Goal: Information Seeking & Learning: Learn about a topic

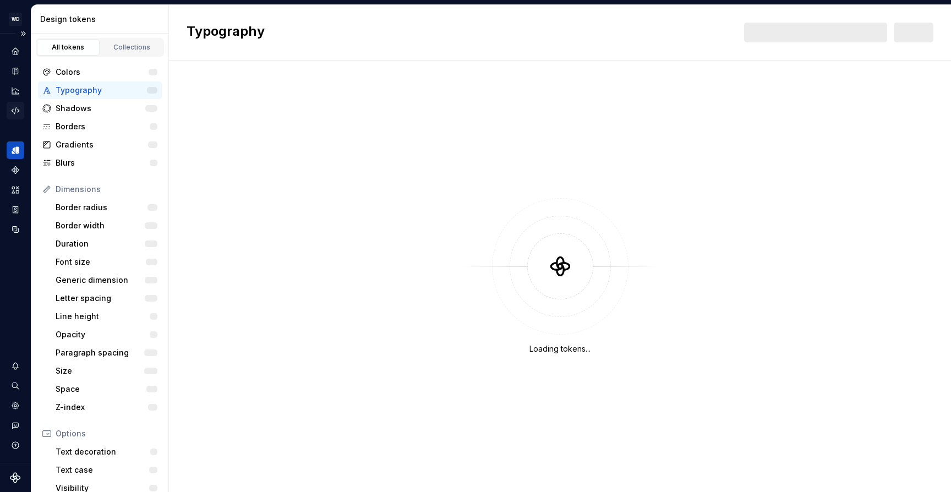
click at [12, 106] on icon "Code automation" at bounding box center [15, 111] width 10 height 10
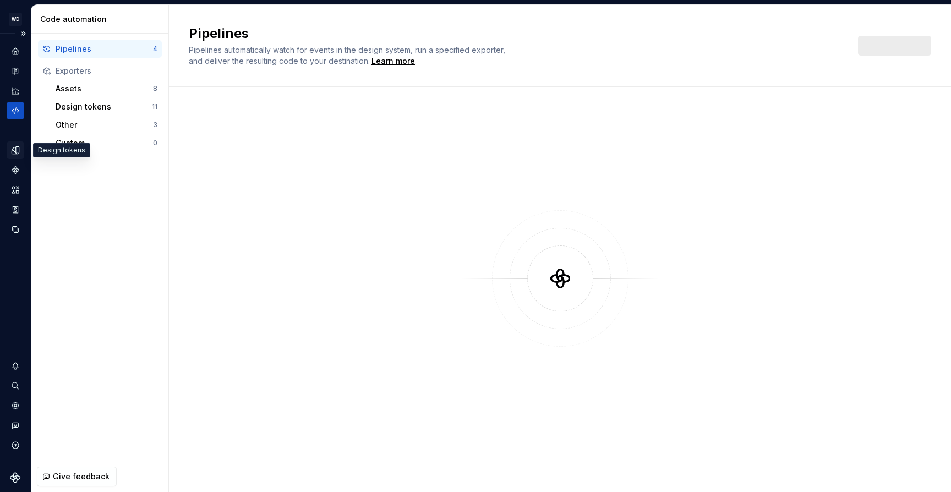
click at [18, 152] on icon "Design tokens" at bounding box center [15, 149] width 7 height 7
click at [15, 175] on div "Components" at bounding box center [16, 170] width 18 height 18
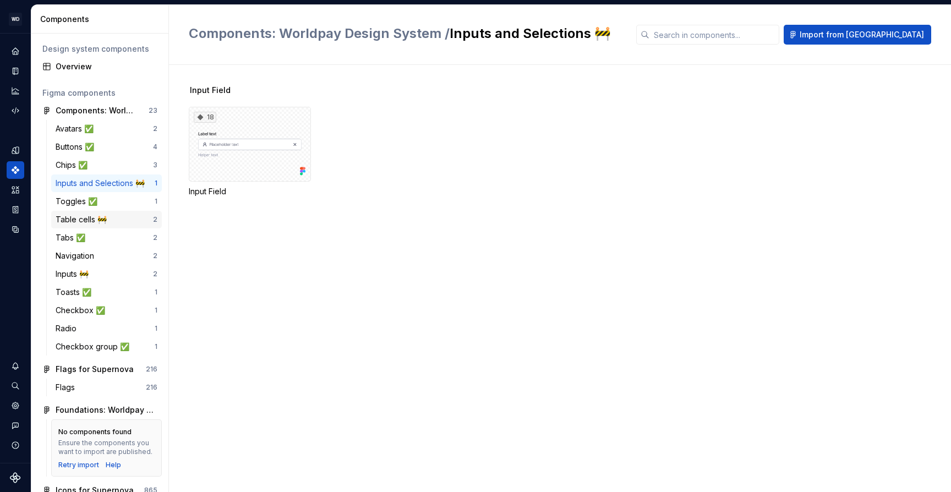
click at [112, 215] on div "Table cells 🚧" at bounding box center [104, 219] width 97 height 11
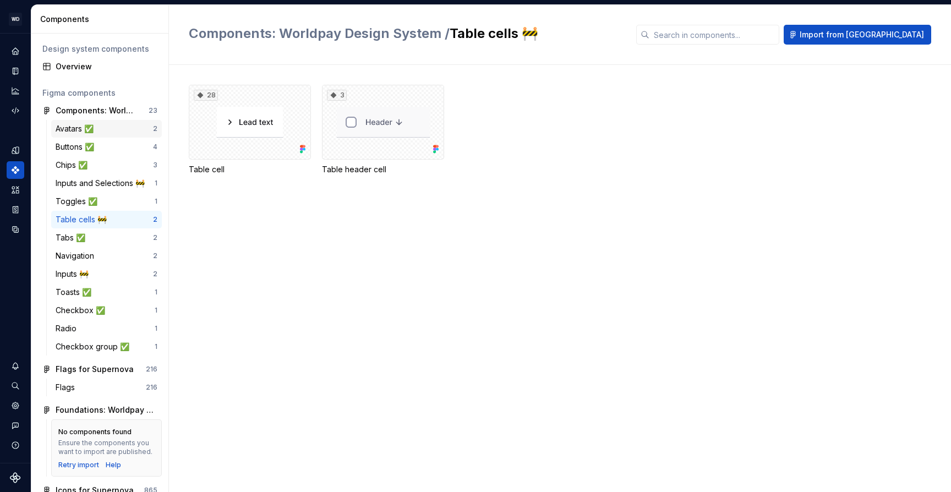
click at [131, 130] on div "Avatars ✅" at bounding box center [104, 128] width 97 height 11
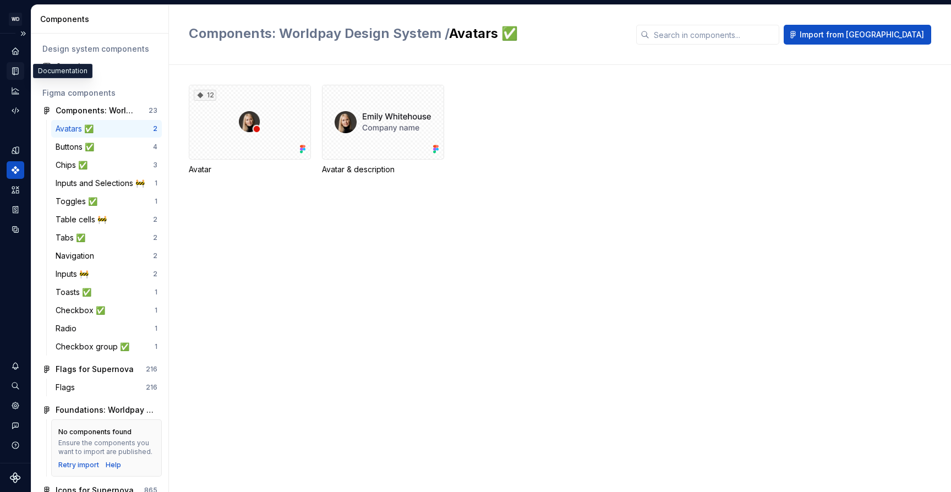
click at [14, 72] on icon "Documentation" at bounding box center [16, 71] width 6 height 7
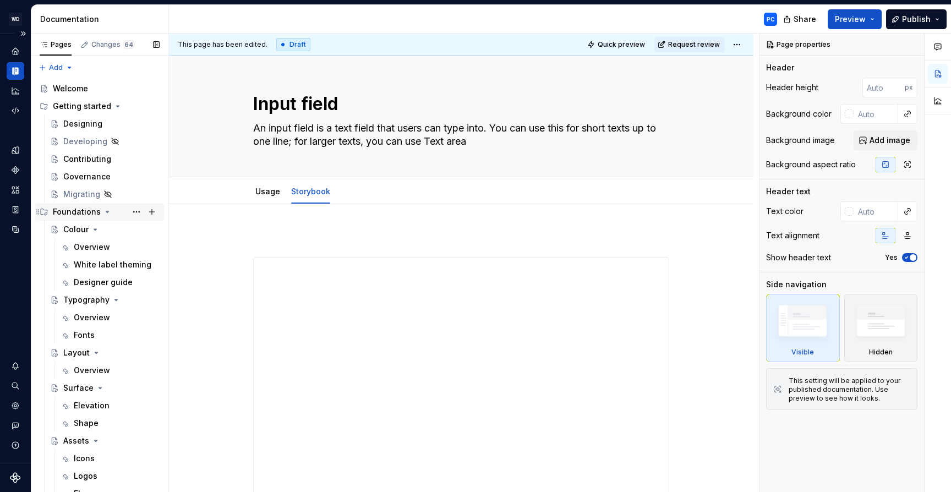
click at [106, 213] on icon "Page tree" at bounding box center [107, 211] width 9 height 9
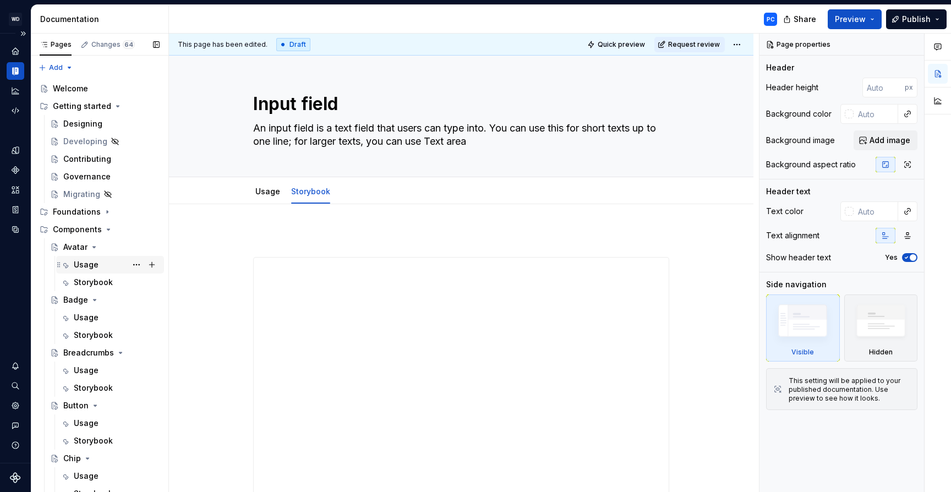
click at [89, 262] on div "Usage" at bounding box center [86, 264] width 25 height 11
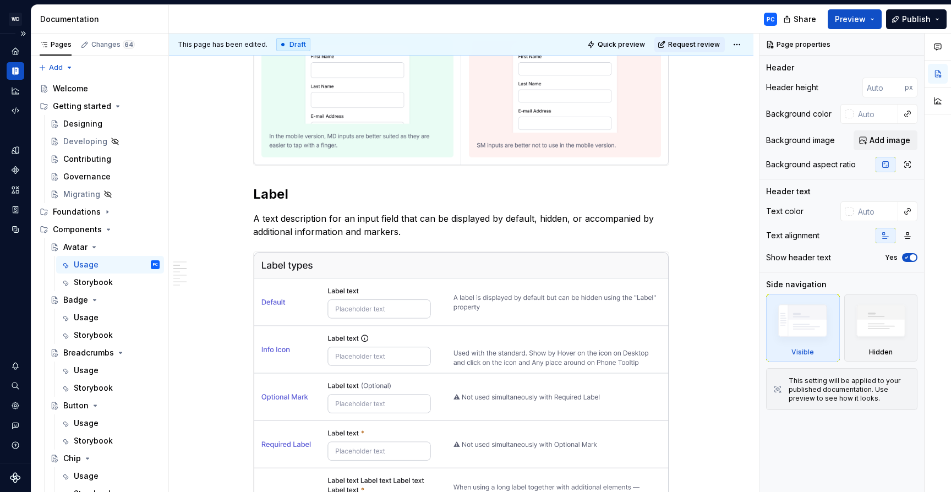
scroll to position [1487, 0]
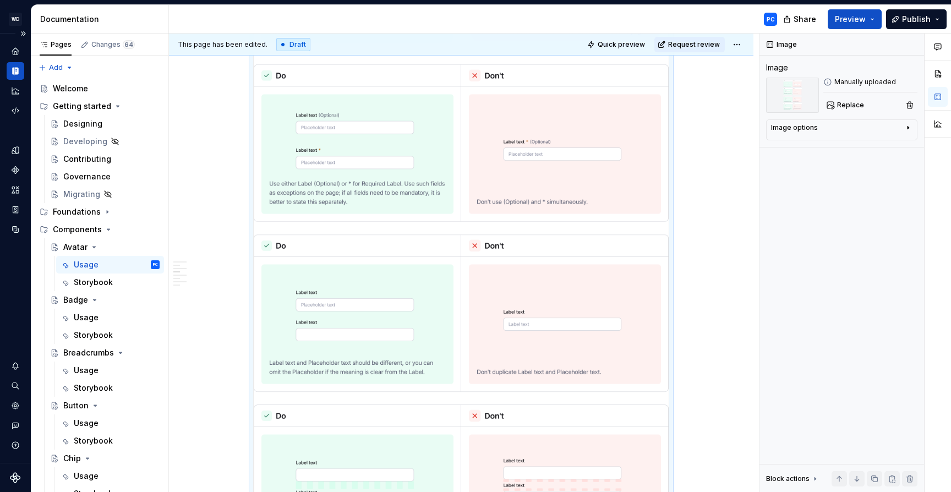
scroll to position [0, 0]
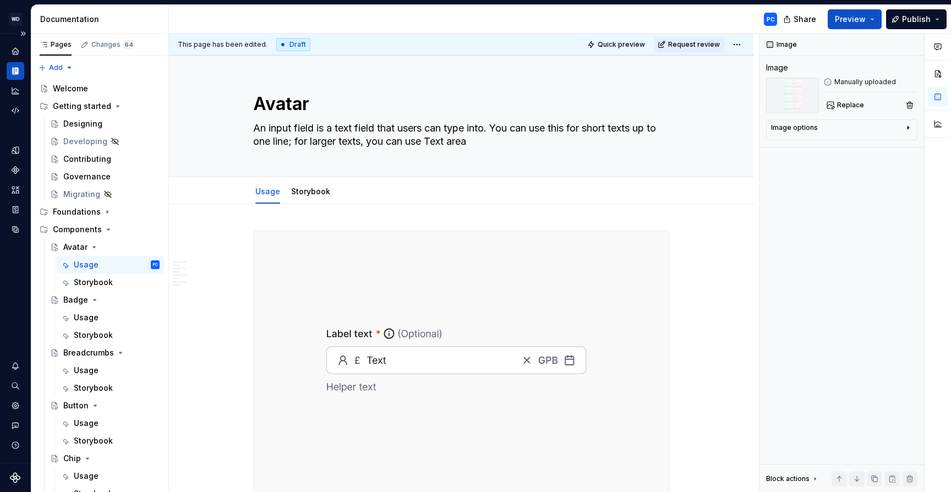
type textarea "*"
